Goal: Information Seeking & Learning: Find specific page/section

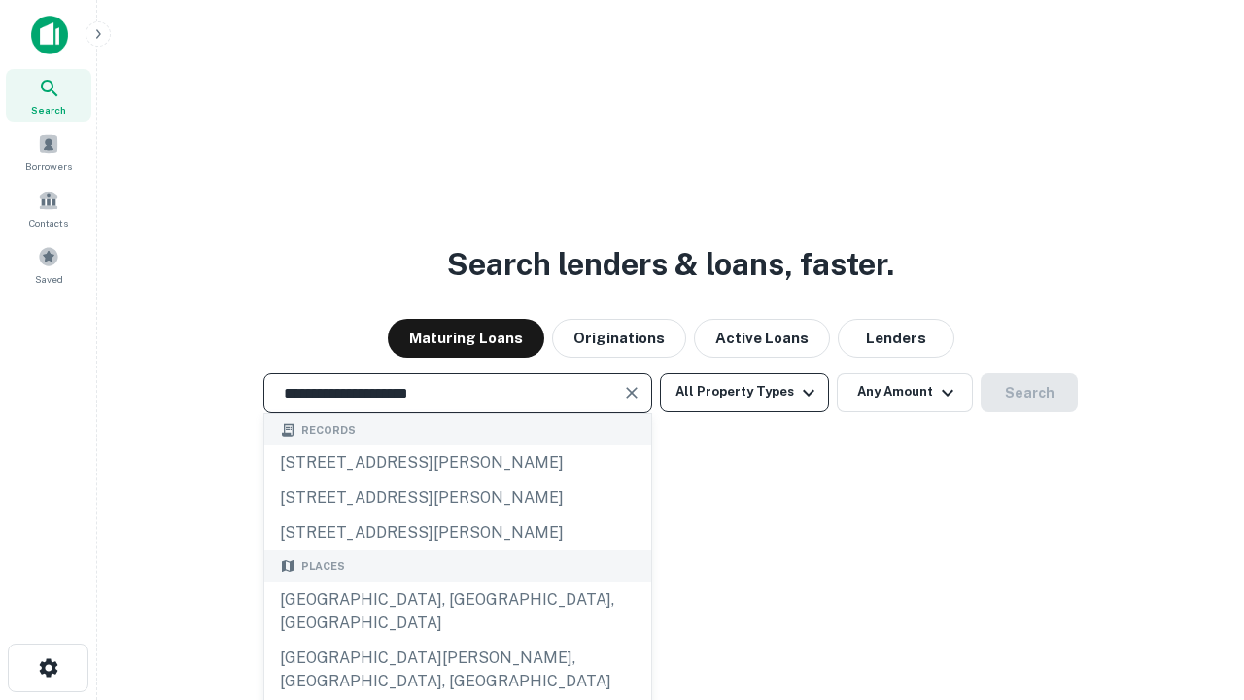
click at [457, 640] on div "[GEOGRAPHIC_DATA], [GEOGRAPHIC_DATA], [GEOGRAPHIC_DATA]" at bounding box center [457, 611] width 387 height 58
click at [744, 392] on button "All Property Types" at bounding box center [744, 392] width 169 height 39
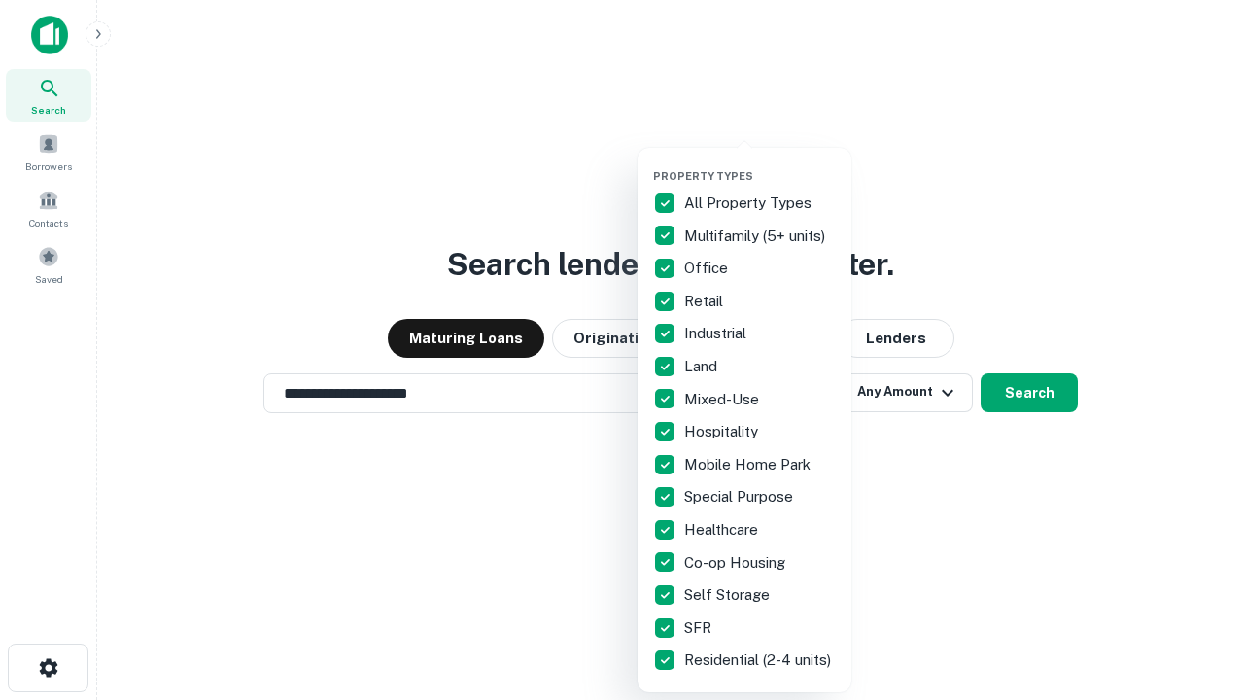
type input "**********"
click at [760, 163] on button "button" at bounding box center [760, 163] width 214 height 1
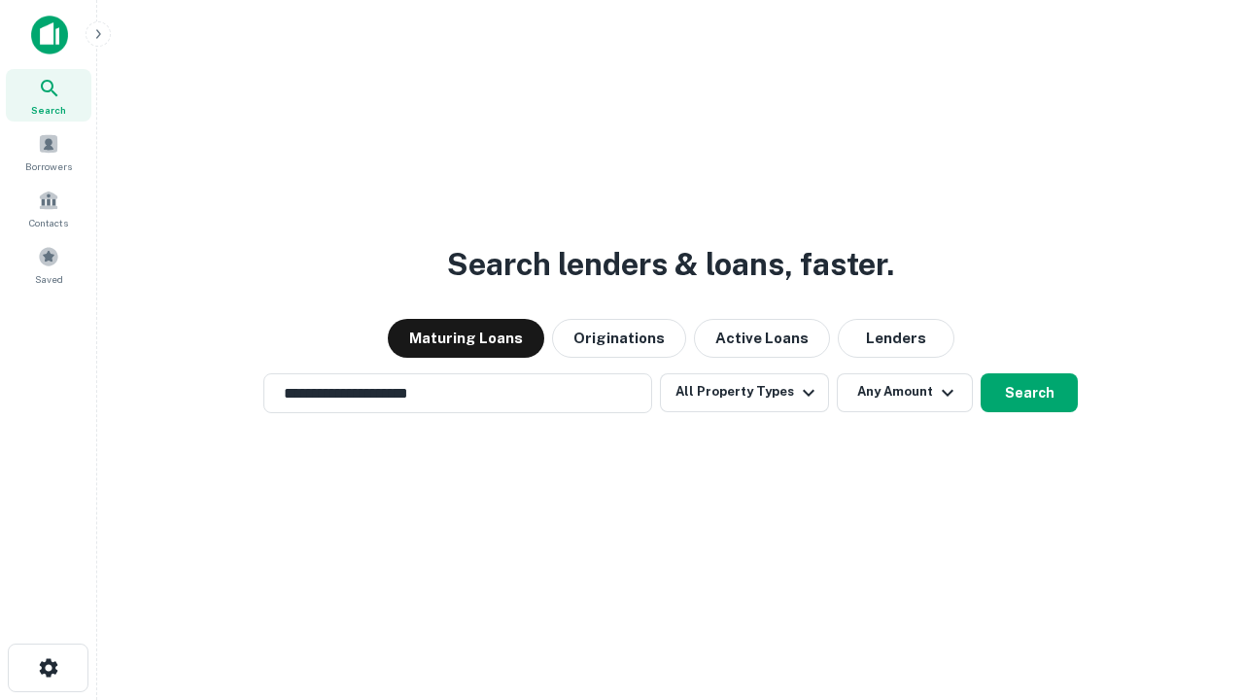
scroll to position [30, 0]
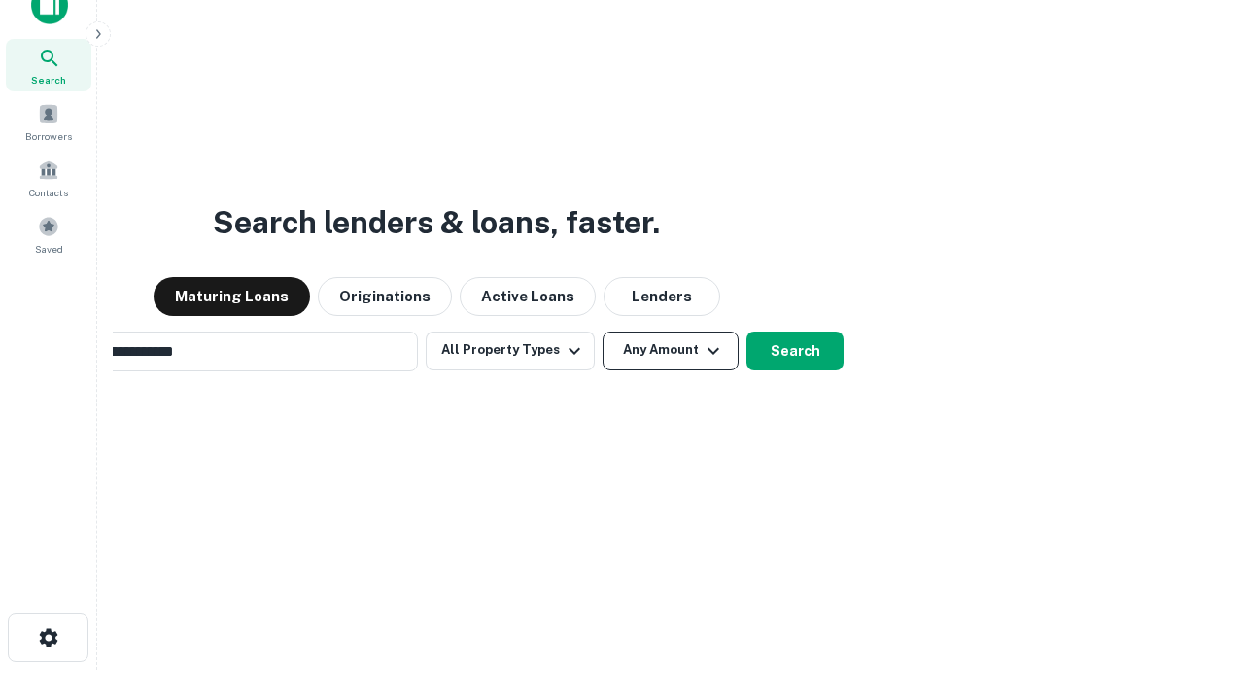
click at [603, 331] on button "Any Amount" at bounding box center [671, 350] width 136 height 39
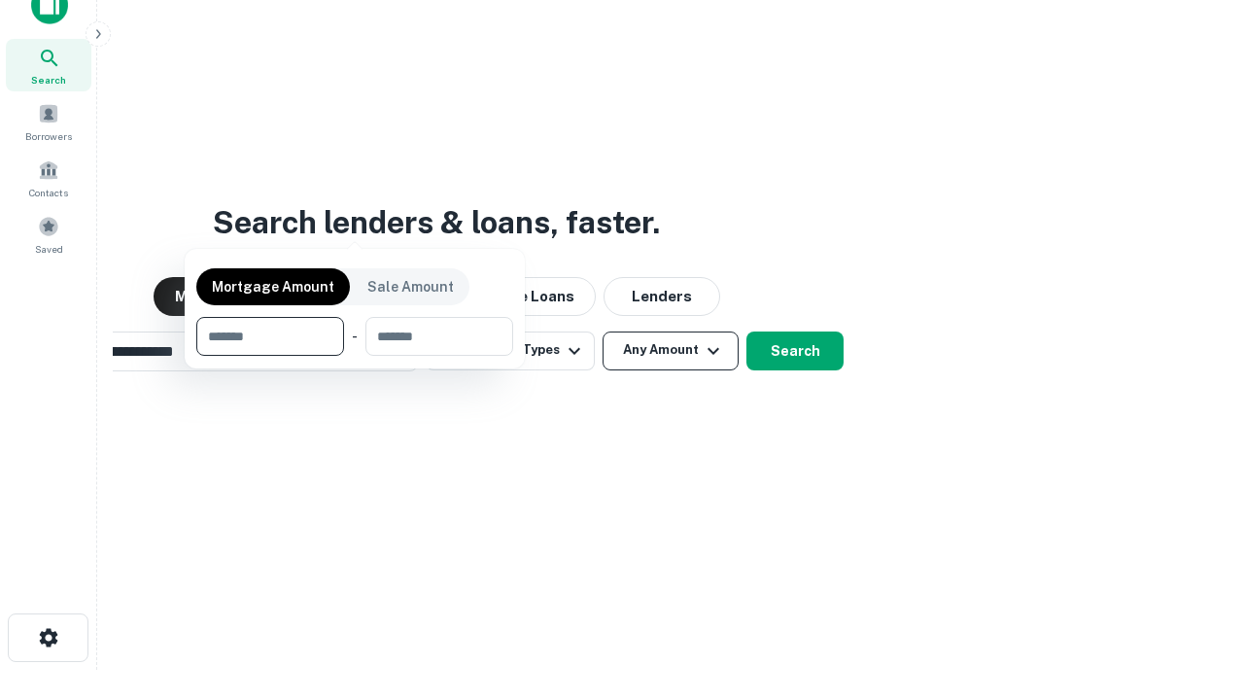
scroll to position [140, 550]
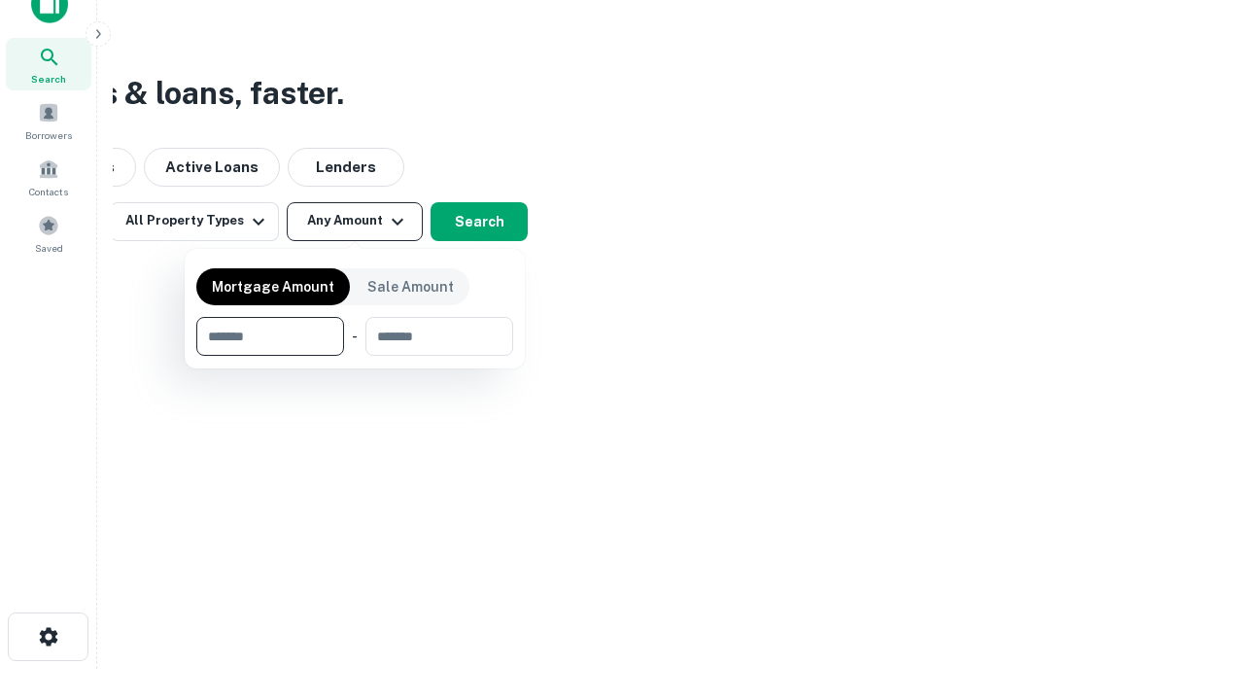
type input "*******"
click at [355, 356] on button "button" at bounding box center [354, 356] width 317 height 1
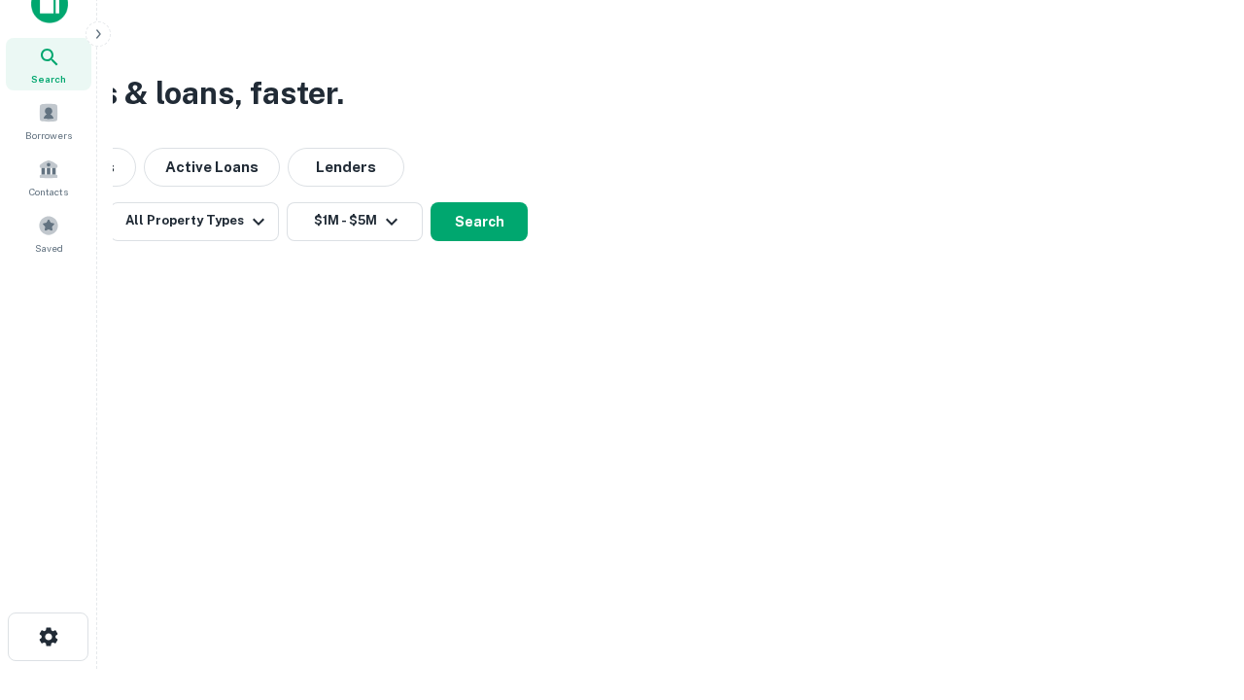
scroll to position [12, 359]
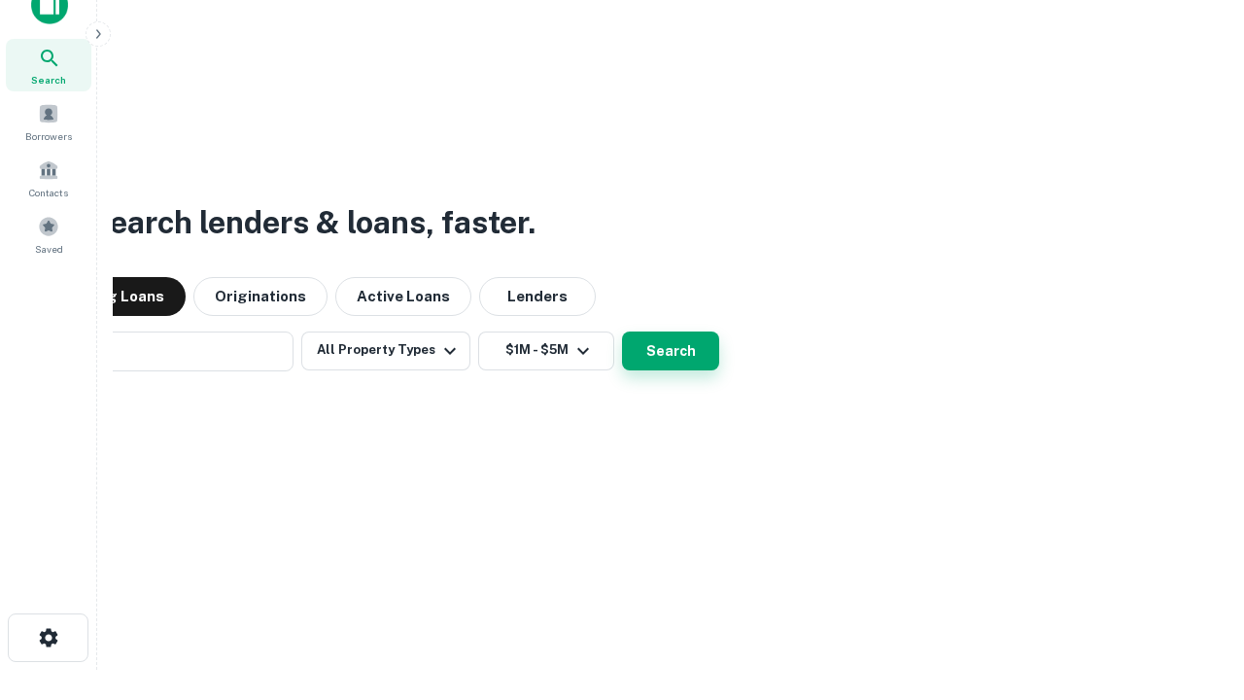
click at [622, 331] on button "Search" at bounding box center [670, 350] width 97 height 39
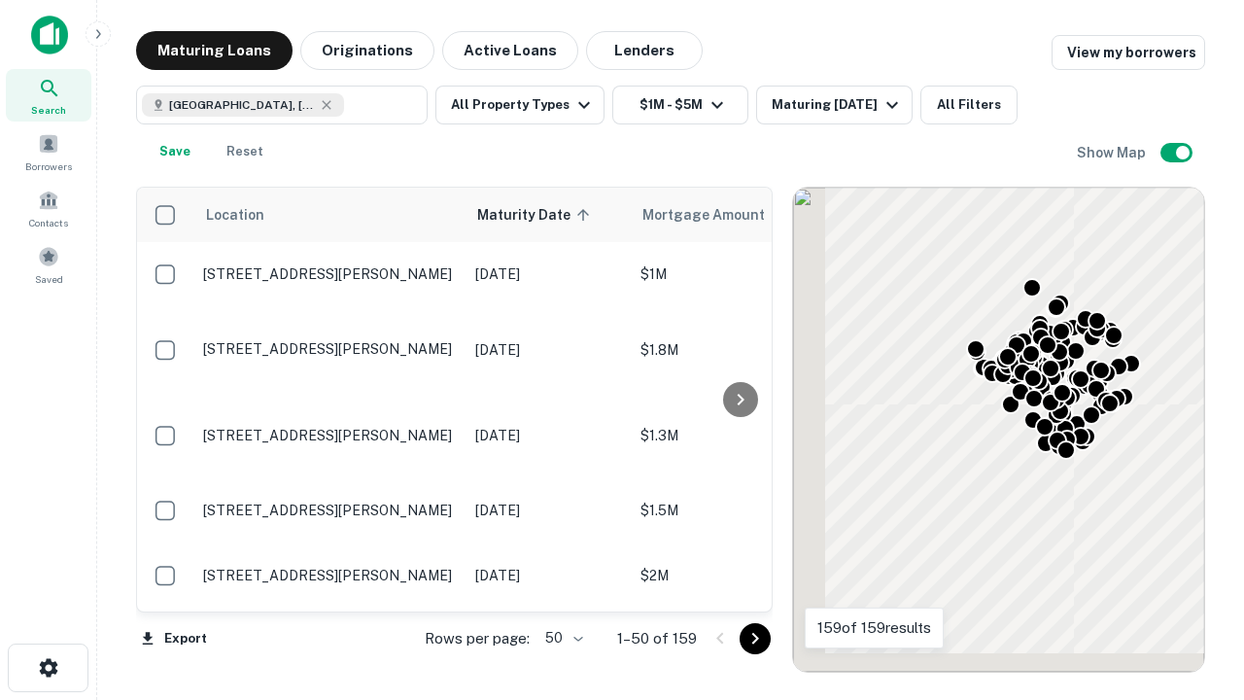
click at [561, 638] on body "Search Borrowers Contacts Saved Maturing Loans Originations Active Loans Lender…" at bounding box center [622, 350] width 1244 height 700
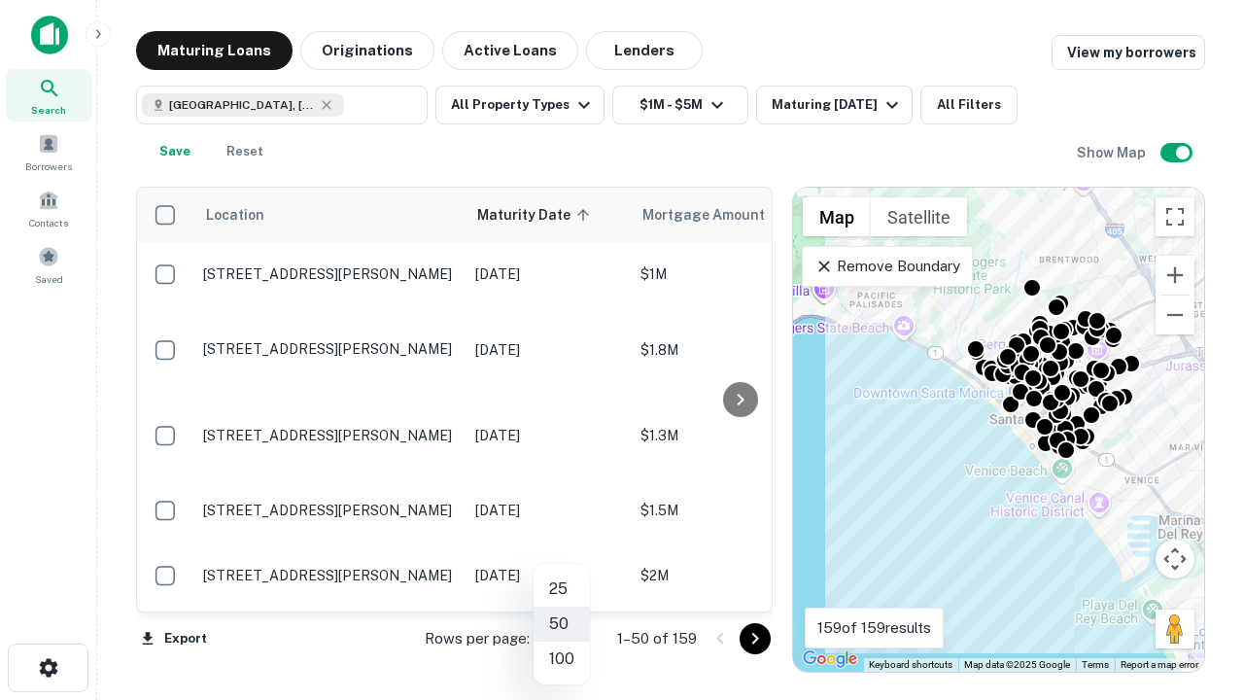
click at [562, 589] on li "25" at bounding box center [562, 588] width 56 height 35
